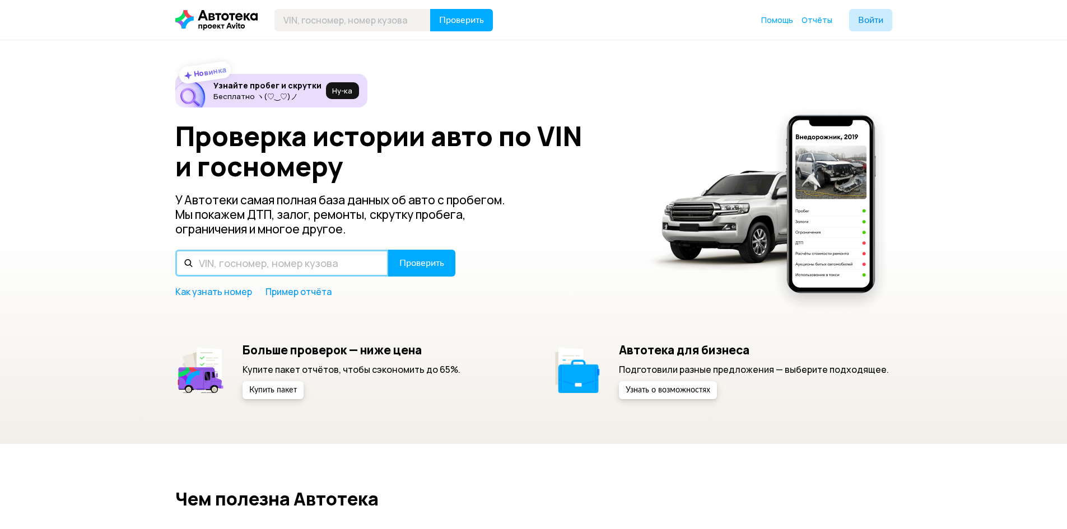
click at [260, 257] on input "text" at bounding box center [281, 263] width 213 height 27
paste input "К449ЕВ 156"
click at [236, 263] on input "К449ЕВ 156" at bounding box center [281, 263] width 213 height 27
type input "К449ЕВ156"
click at [423, 260] on span "Проверить" at bounding box center [421, 263] width 45 height 9
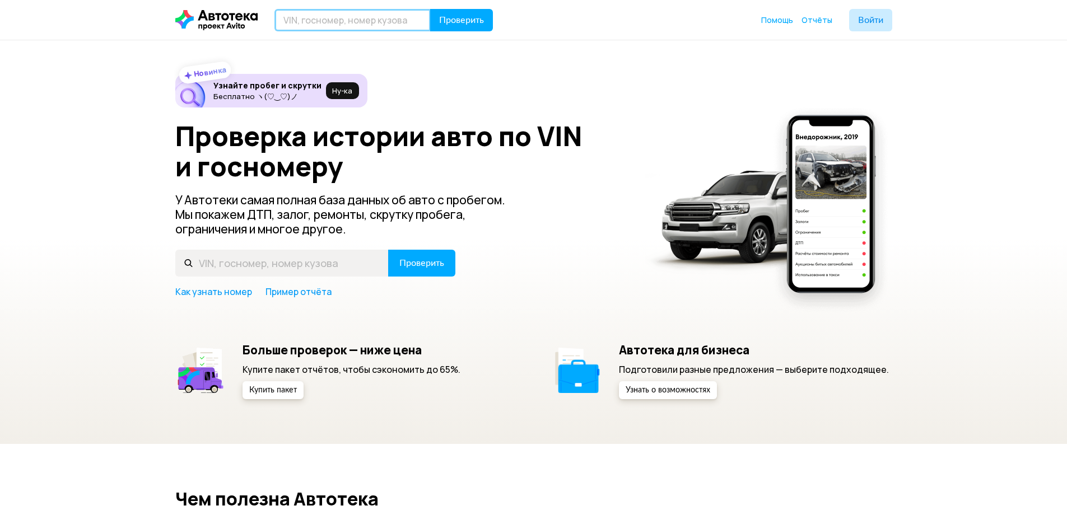
click at [338, 22] on input "text" at bounding box center [352, 20] width 156 height 22
paste input "К449ЕВ 156"
click at [319, 19] on input "К449ЕВ 156" at bounding box center [352, 20] width 156 height 22
type input "К449ЕВ156"
click at [463, 22] on span "Проверить" at bounding box center [461, 20] width 45 height 9
